Goal: Task Accomplishment & Management: Complete application form

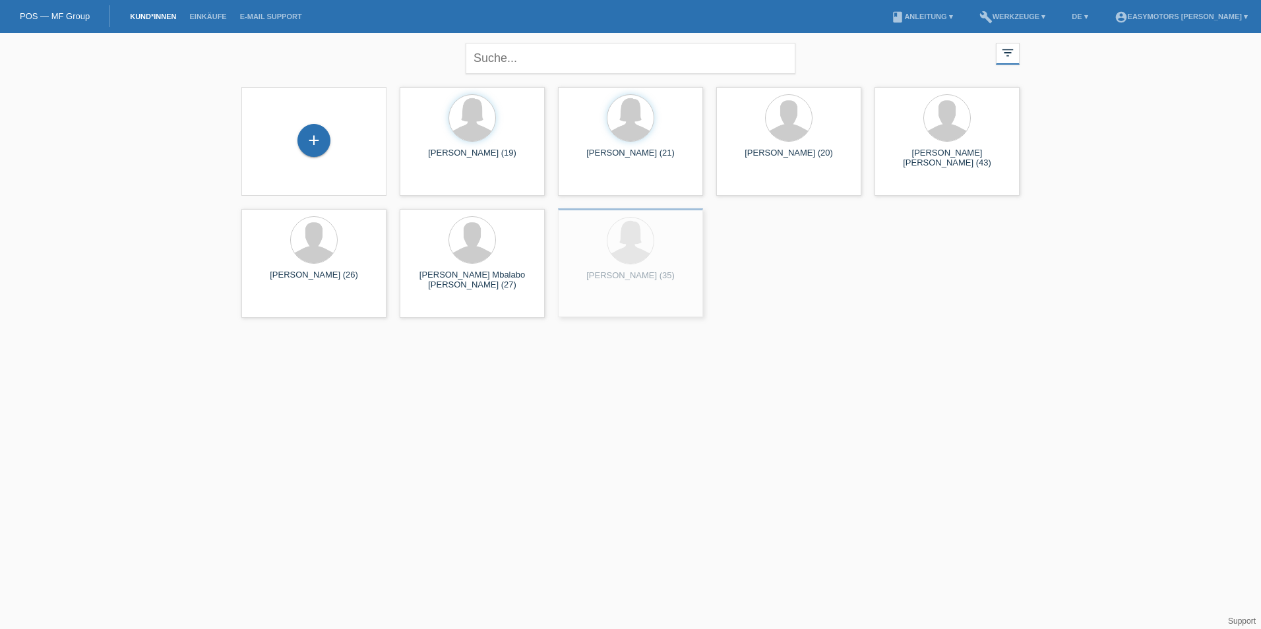
drag, startPoint x: 274, startPoint y: 175, endPoint x: 671, endPoint y: 306, distance: 418.1
click at [671, 306] on div "Nour Mohammed (35) launch Anzeigen" at bounding box center [630, 262] width 145 height 109
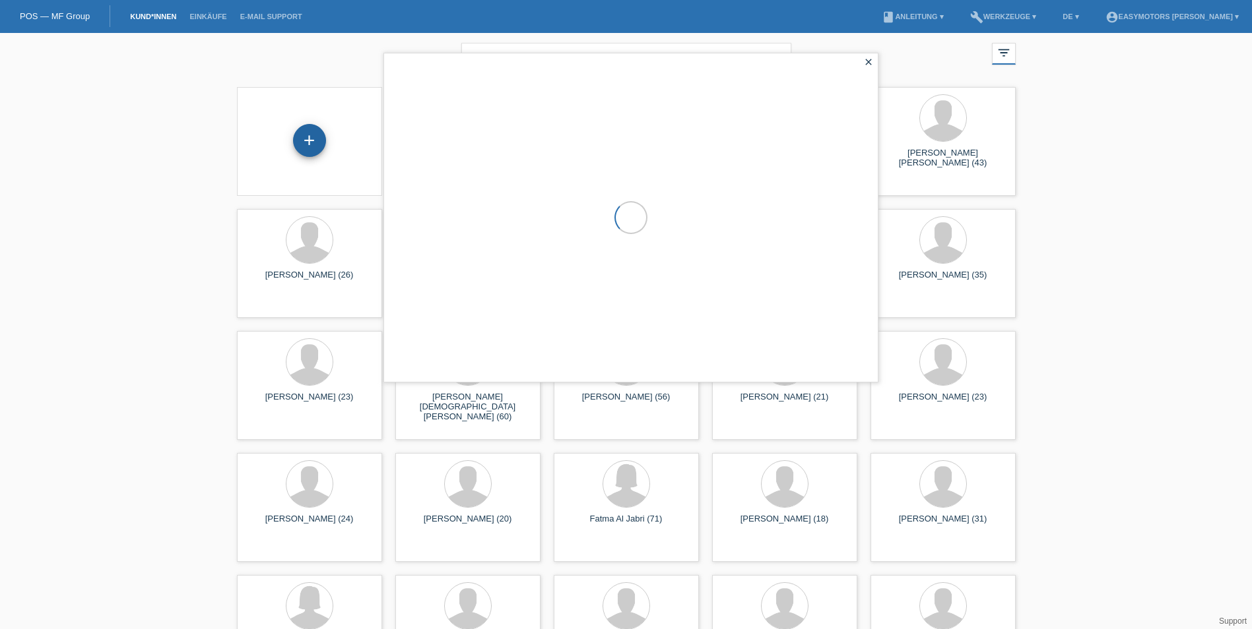
click at [305, 144] on div "+" at bounding box center [310, 140] width 32 height 22
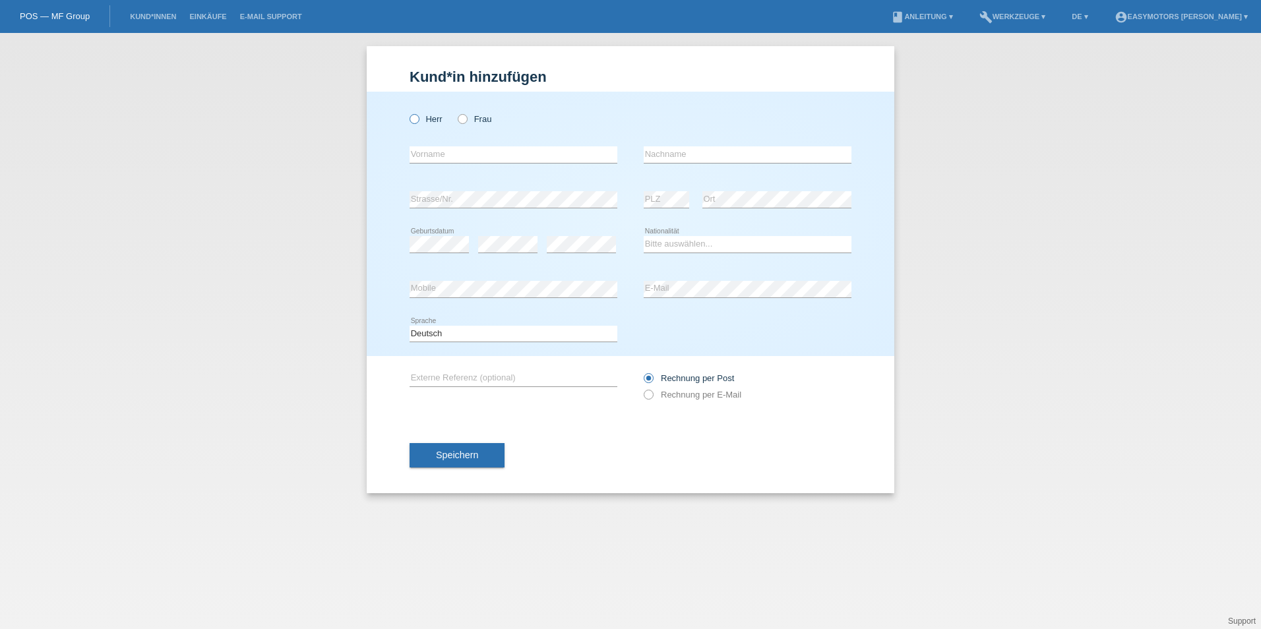
click at [431, 114] on label "Herr" at bounding box center [426, 119] width 33 height 10
click at [418, 114] on input "Herr" at bounding box center [414, 118] width 9 height 9
radio input "true"
click at [480, 115] on label "Frau" at bounding box center [475, 119] width 34 height 10
click at [466, 115] on input "Frau" at bounding box center [462, 118] width 9 height 9
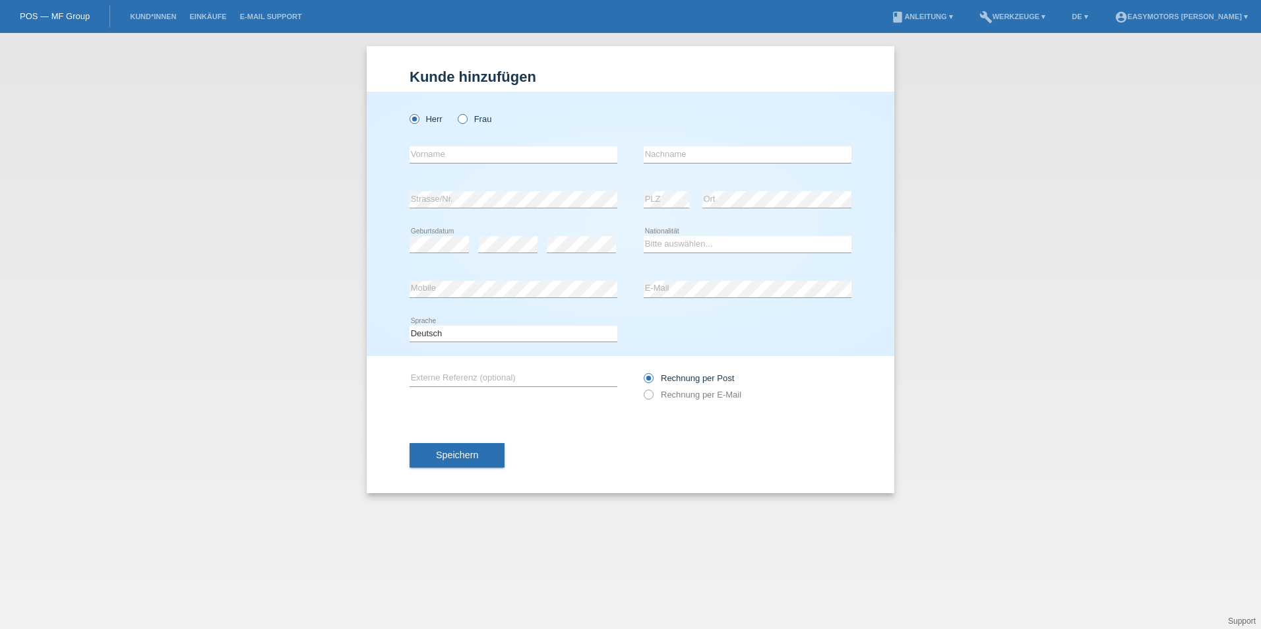
radio input "true"
click at [467, 148] on input "text" at bounding box center [514, 154] width 208 height 16
type input "Ednalva"
type input "Felix Lima"
click at [698, 242] on select "Bitte auswählen... Schweiz Deutschland Liechtenstein Österreich ------------ Af…" at bounding box center [748, 244] width 208 height 16
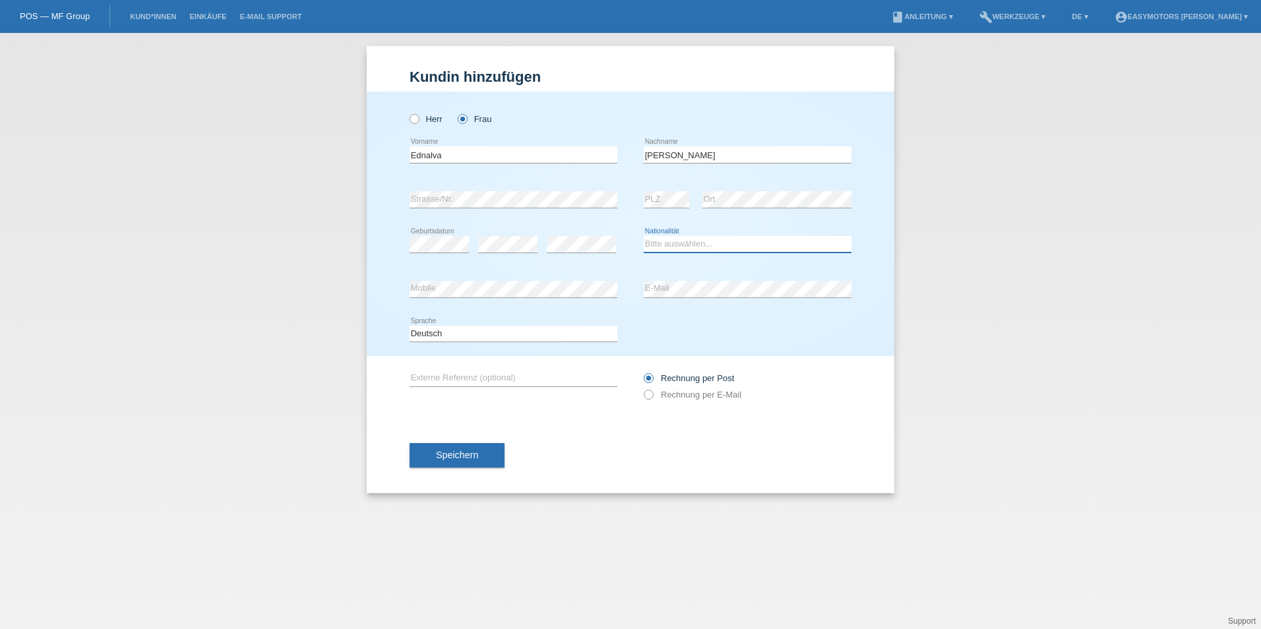
select select "BR"
click at [644, 236] on select "Bitte auswählen... Schweiz Deutschland Liechtenstein Österreich ------------ Af…" at bounding box center [748, 244] width 208 height 16
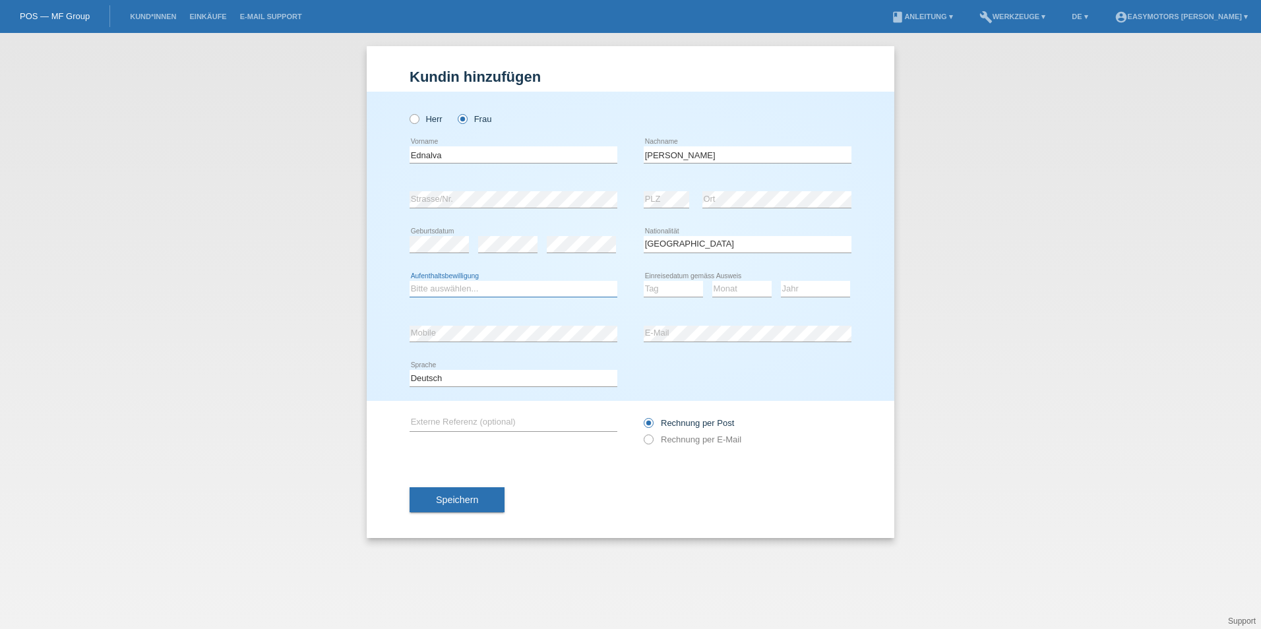
click at [599, 282] on select "Bitte auswählen... C B B - Flüchtlingsstatus Andere" at bounding box center [514, 289] width 208 height 16
select select "C"
click at [410, 281] on select "Bitte auswählen... C B B - Flüchtlingsstatus Andere" at bounding box center [514, 289] width 208 height 16
click at [664, 289] on select "Tag 01 02 03 04 05 06 07 08 09 10 11" at bounding box center [673, 289] width 59 height 16
select select "12"
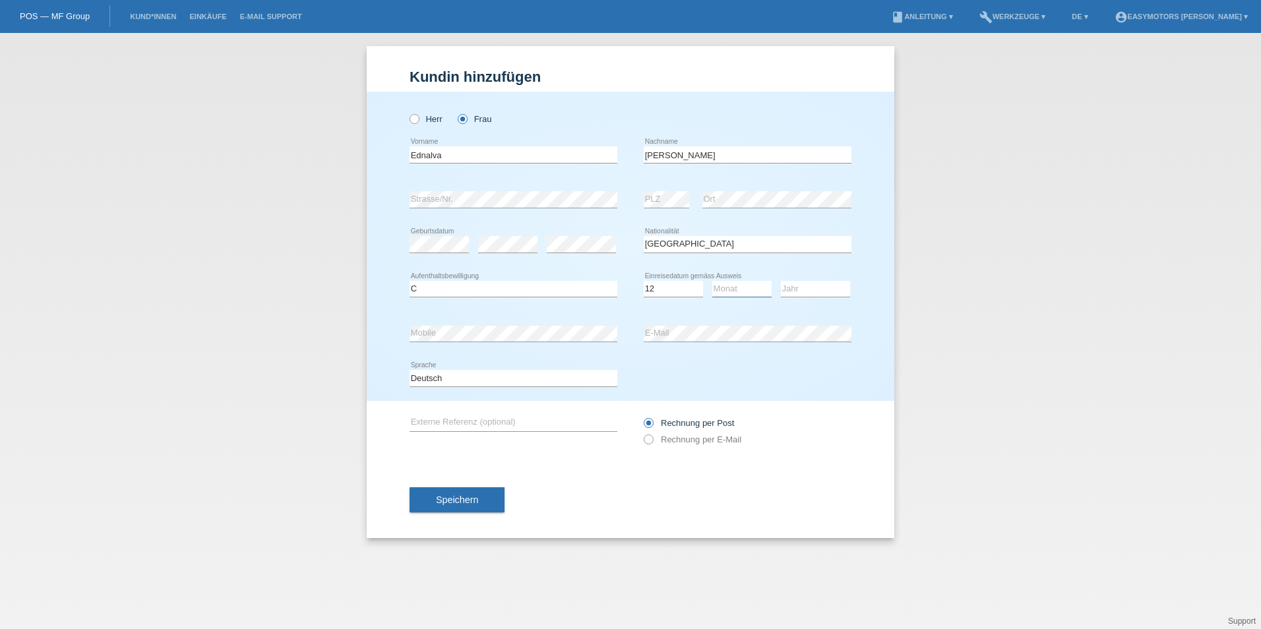
click at [749, 284] on select "Monat 01 02 03 04 05 06 07 08 09 10 11" at bounding box center [742, 289] width 59 height 16
select select "02"
click at [817, 297] on icon at bounding box center [815, 297] width 69 height 1
click at [829, 289] on select "Jahr 2025 2024 2023 2022 2021 2020 2019 2018 2017 2016 2015 2014 2013 2012 2011…" at bounding box center [815, 289] width 69 height 16
click at [829, 288] on select "Jahr 2025 2024 2023 2022 2021 2020 2019 2018 2017 2016 2015 2014 2013 2012 2011…" at bounding box center [815, 289] width 69 height 16
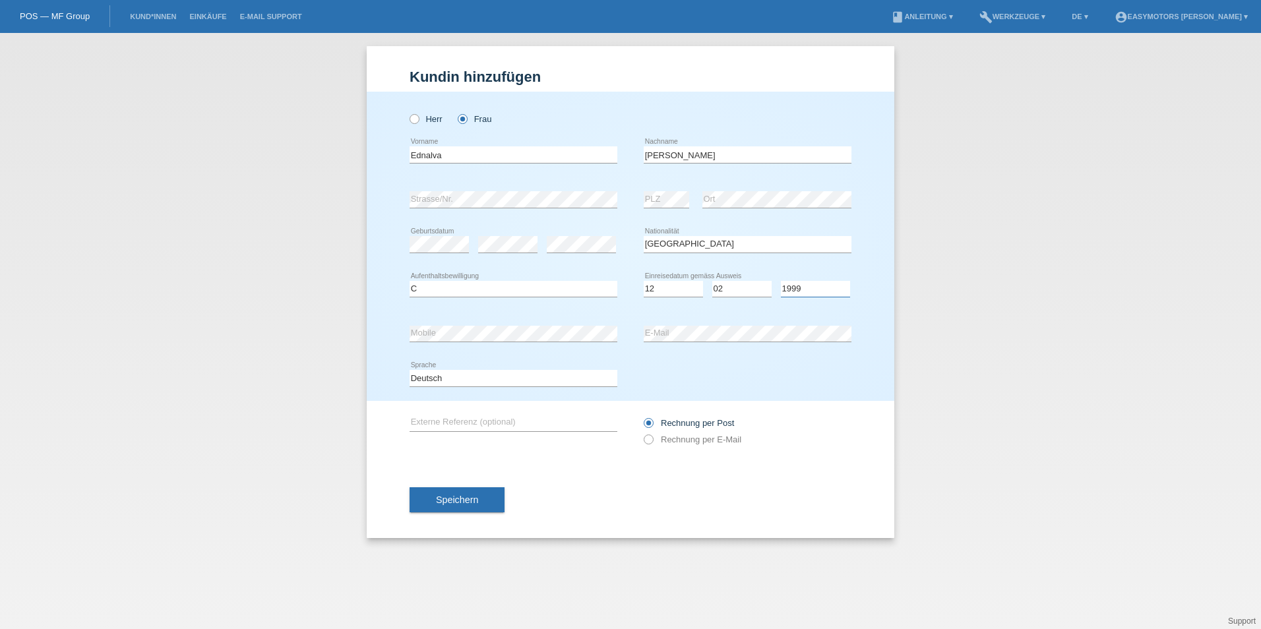
click at [808, 288] on select "Jahr 2025 2024 2023 2022 2021 2020 2019 2018 2017 2016 2015 2014 2013 2012 2011…" at bounding box center [815, 289] width 69 height 16
select select "1998"
click at [781, 281] on select "Jahr 2025 2024 2023 2022 2021 2020 2019 2018 2017 2016 2015 2014 2013 2012 2011…" at bounding box center [815, 289] width 69 height 16
click at [441, 495] on span "Speichern" at bounding box center [457, 500] width 42 height 11
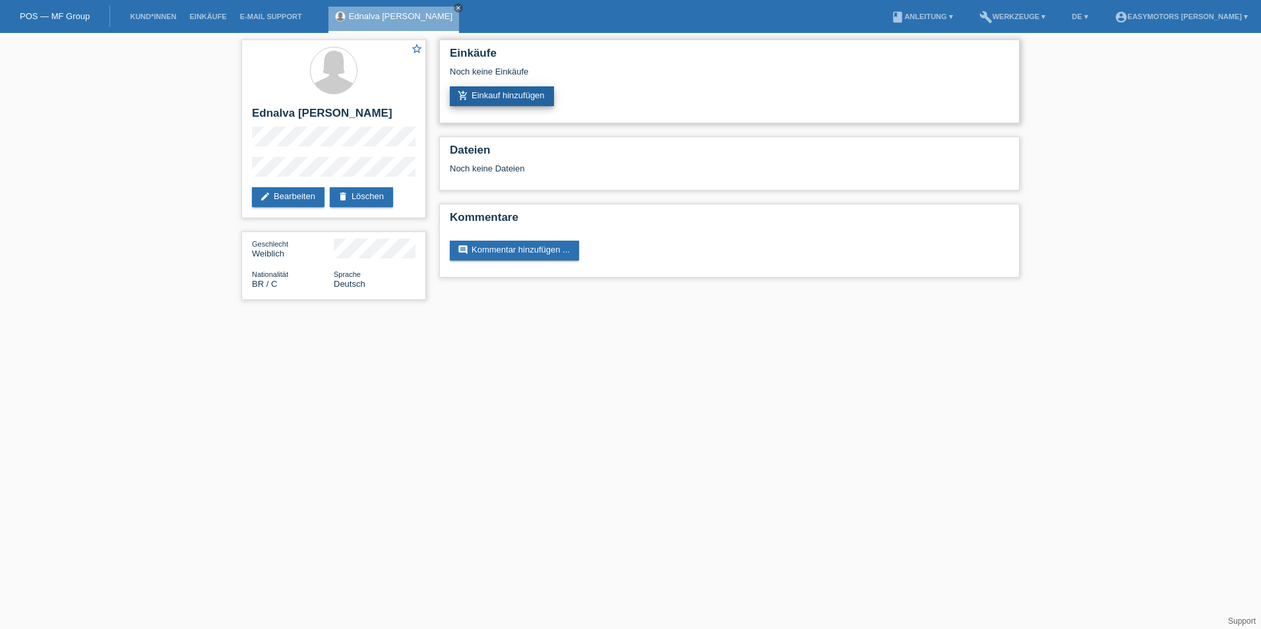
click at [539, 100] on link "add_shopping_cart Einkauf hinzufügen" at bounding box center [502, 96] width 104 height 20
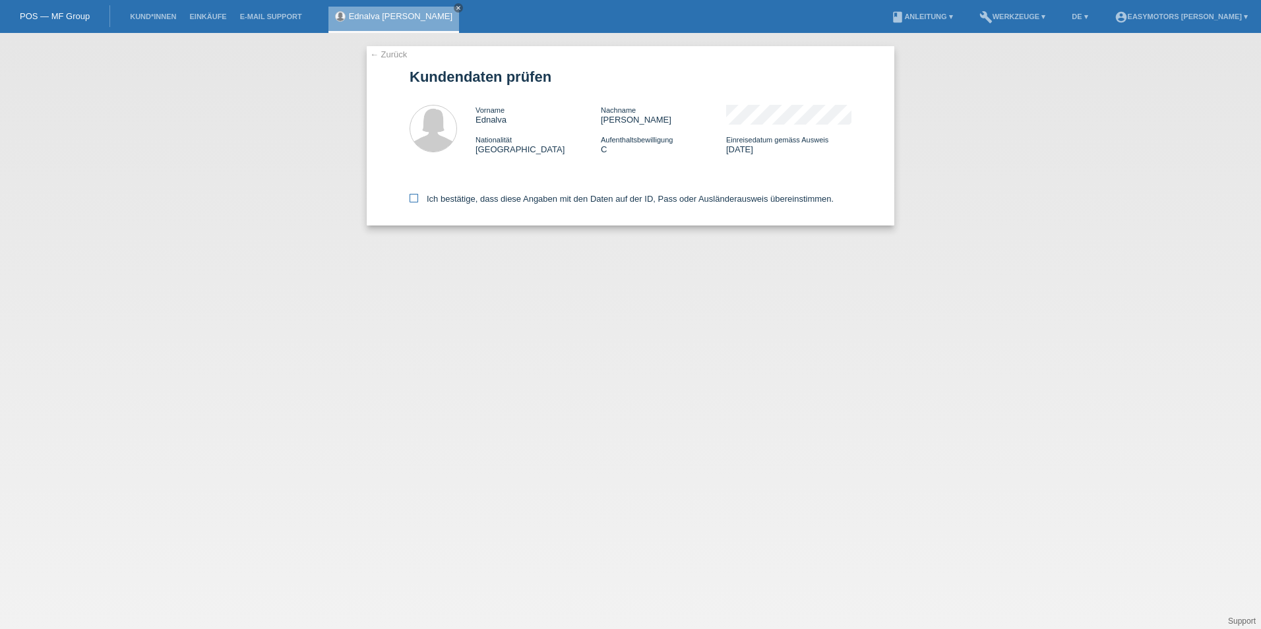
click at [447, 203] on label "Ich bestätige, dass diese Angaben mit den Daten auf der ID, Pass oder Ausländer…" at bounding box center [622, 199] width 424 height 10
click at [418, 203] on input "Ich bestätige, dass diese Angaben mit den Daten auf der ID, Pass oder Ausländer…" at bounding box center [414, 198] width 9 height 9
checkbox input "true"
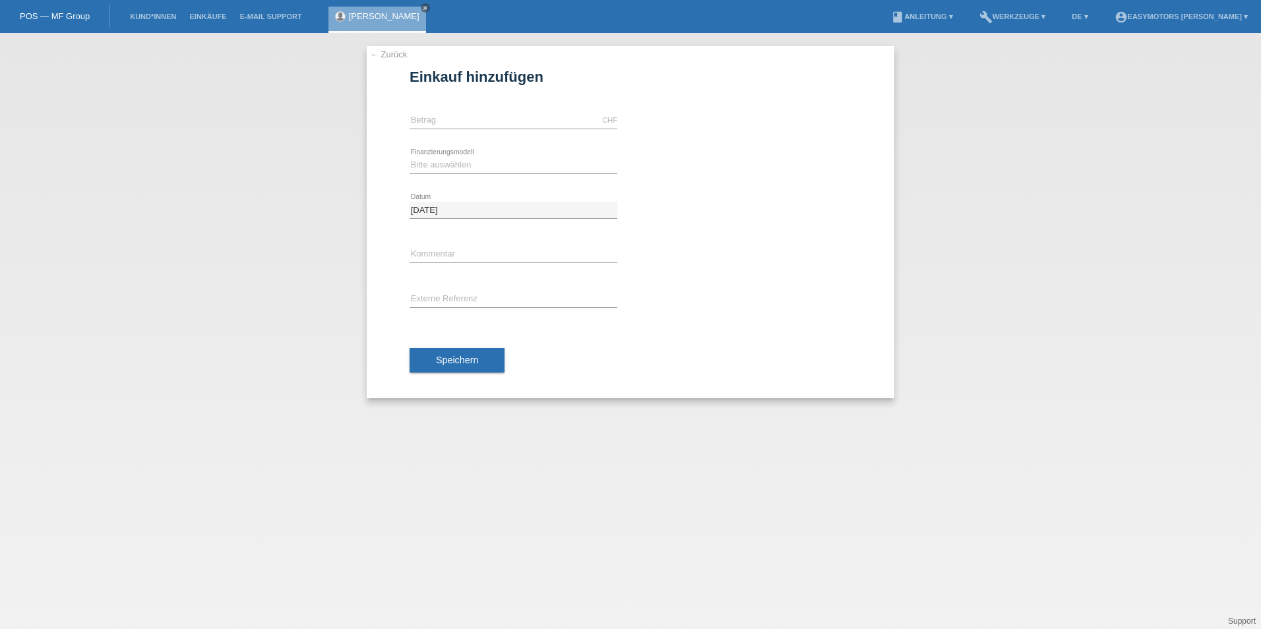
click at [476, 129] on icon at bounding box center [514, 129] width 208 height 1
click at [484, 122] on input "text" at bounding box center [514, 120] width 208 height 16
type input "2800.00"
click at [451, 158] on select "Bitte auswählen Fixe Raten Kauf auf Rechnung mit Teilzahlungsoption" at bounding box center [514, 165] width 208 height 16
select select "81"
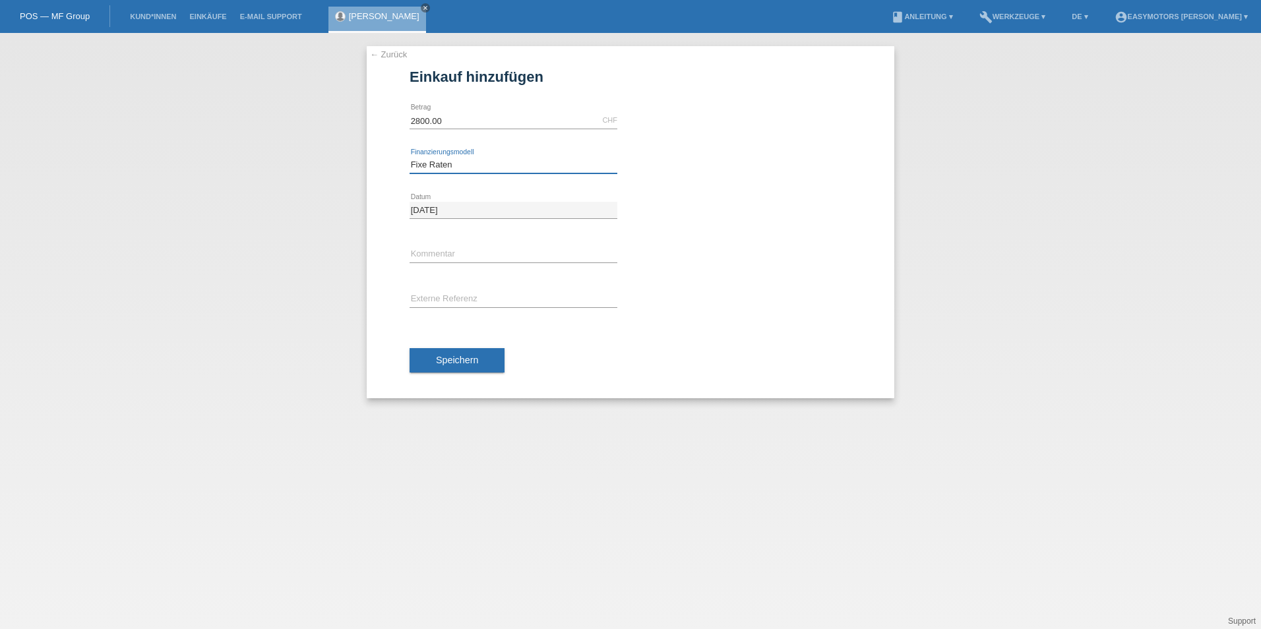
click at [410, 157] on select "Bitte auswählen Fixe Raten Kauf auf Rechnung mit Teilzahlungsoption" at bounding box center [514, 165] width 208 height 16
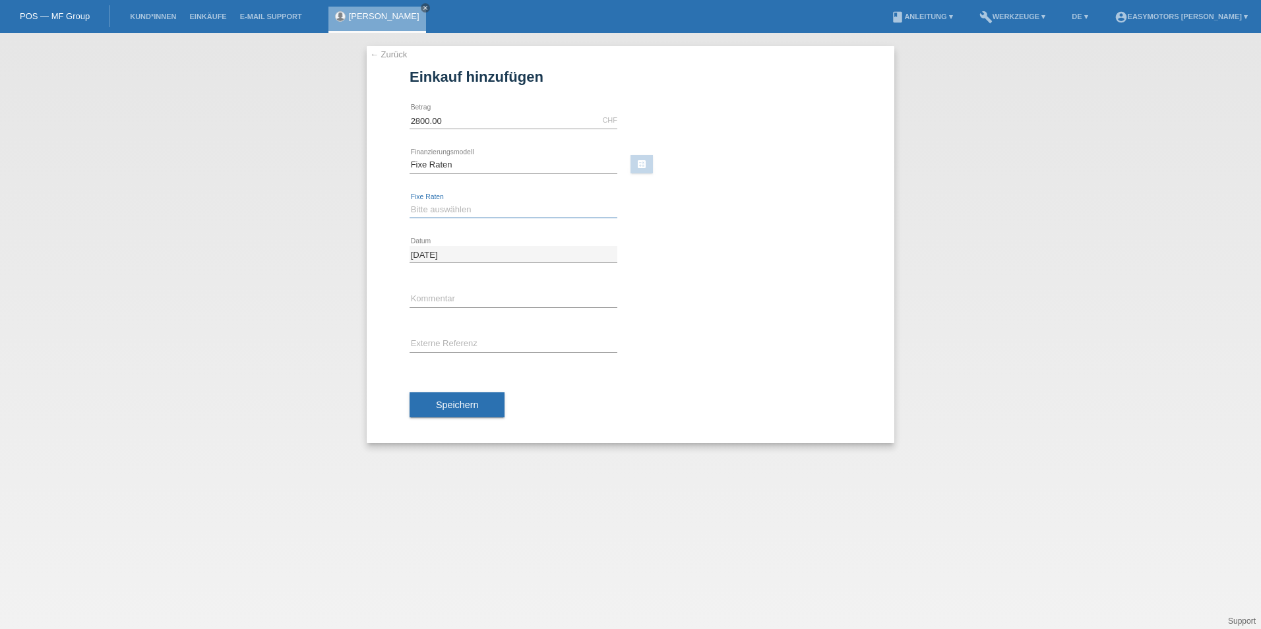
click at [444, 216] on select "Bitte auswählen 12 Raten 24 Raten 48 Raten" at bounding box center [514, 210] width 208 height 16
select select "320"
click at [410, 202] on select "Bitte auswählen 12 Raten 24 Raten 48 Raten" at bounding box center [514, 210] width 208 height 16
click at [498, 411] on button "Speichern" at bounding box center [457, 405] width 95 height 25
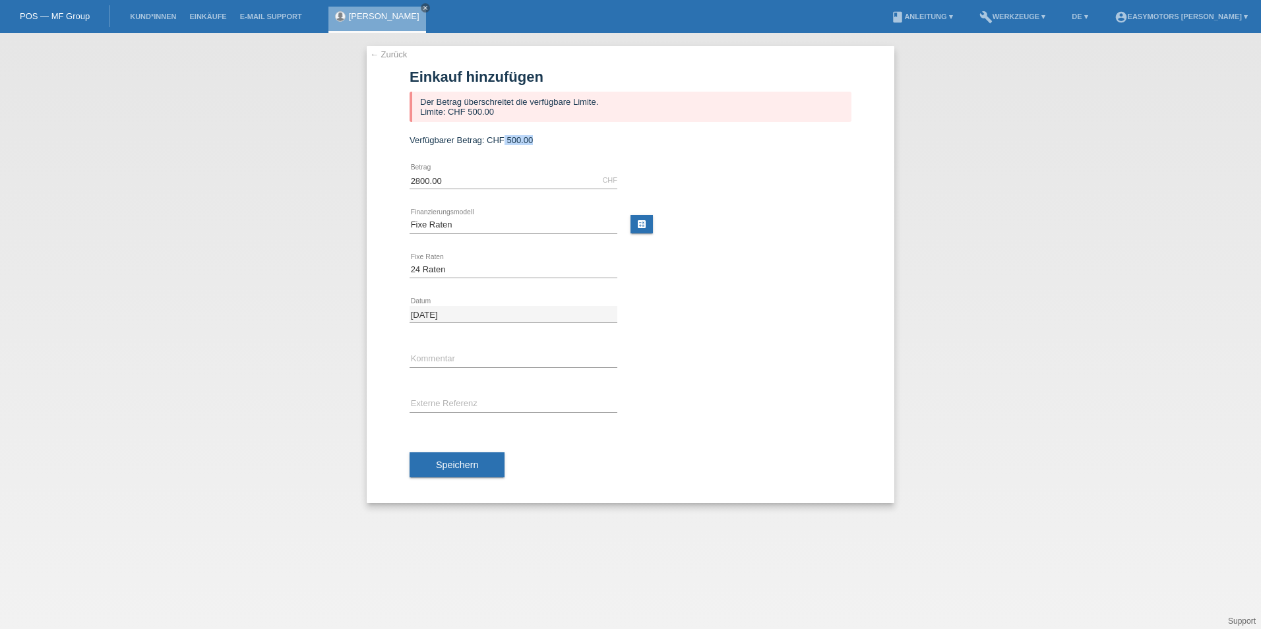
drag, startPoint x: 538, startPoint y: 135, endPoint x: 505, endPoint y: 143, distance: 34.1
click at [505, 143] on form "Einkauf hinzufügen Der Betrag überschreitet die verfügbare Limite. Limite: CHF …" at bounding box center [631, 286] width 442 height 435
click at [525, 148] on form "Einkauf hinzufügen Der Betrag überschreitet die verfügbare Limite. Limite: CHF …" at bounding box center [631, 286] width 442 height 435
drag, startPoint x: 504, startPoint y: 138, endPoint x: 542, endPoint y: 145, distance: 38.9
click at [542, 145] on div "Verfügbarer Betrag: CHF 500.00" at bounding box center [631, 140] width 442 height 10
